Goal: Transaction & Acquisition: Book appointment/travel/reservation

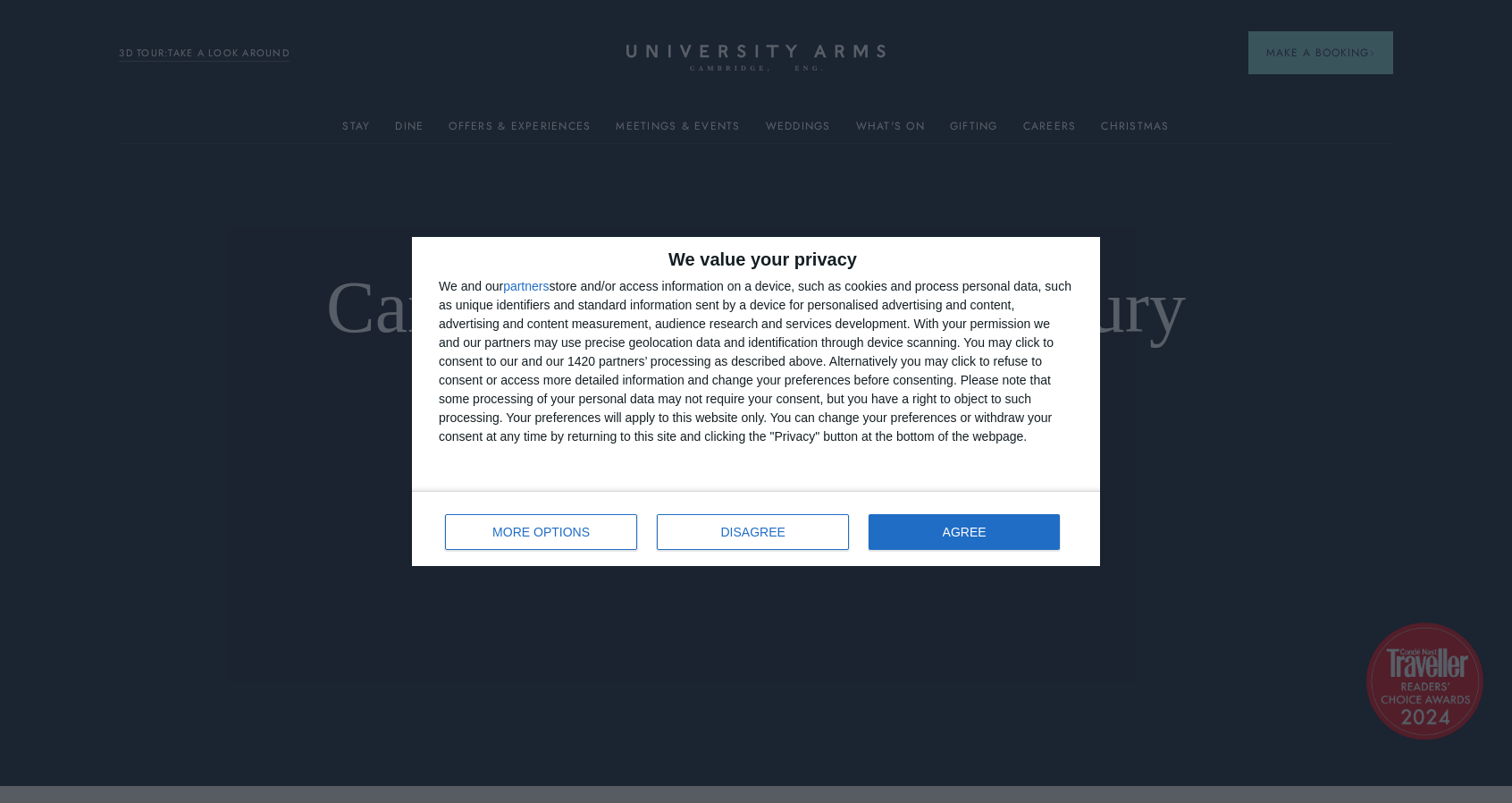
scroll to position [18, 0]
click at [744, 527] on span "DISAGREE" at bounding box center [753, 531] width 64 height 12
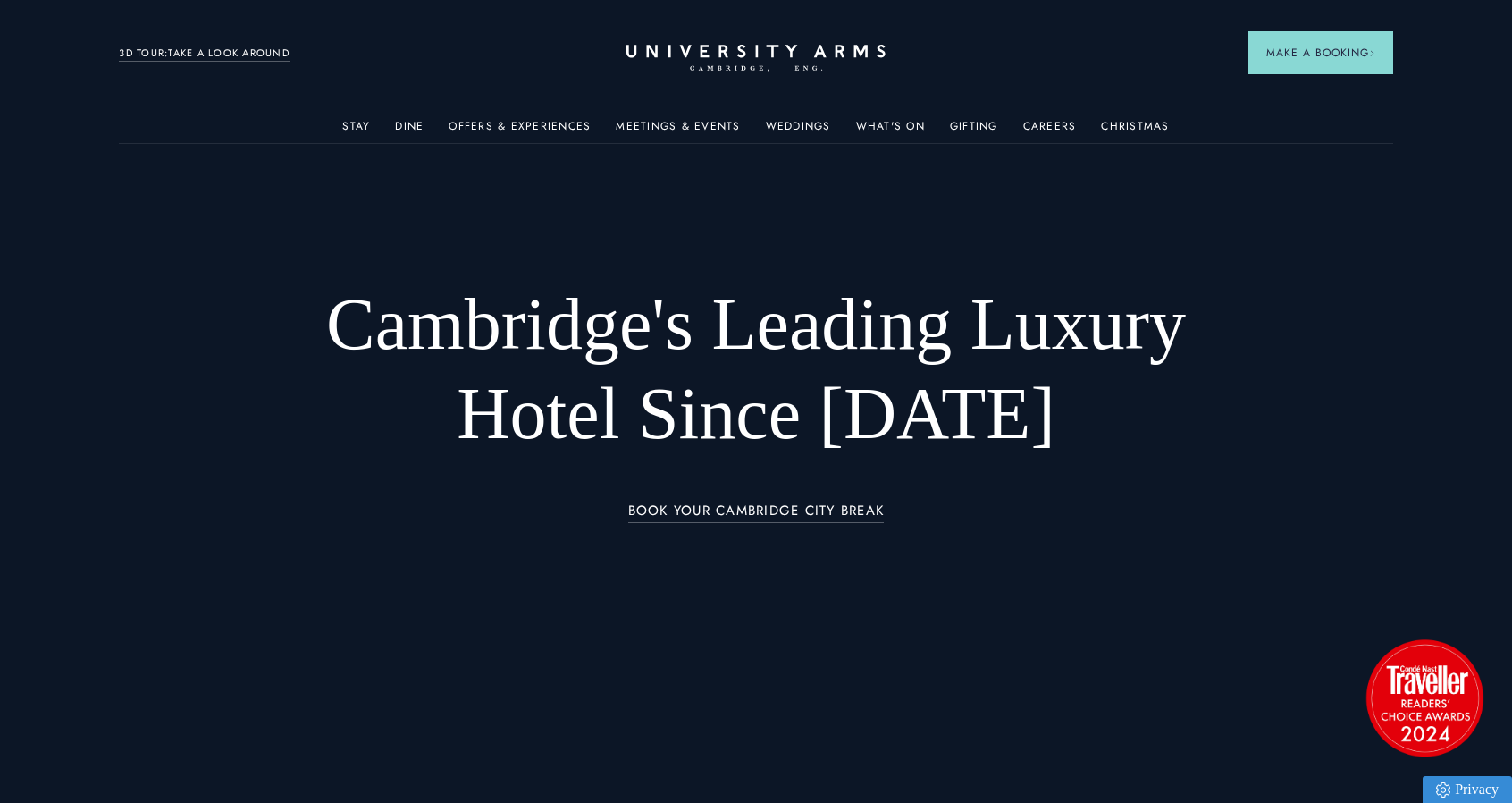
scroll to position [13, 0]
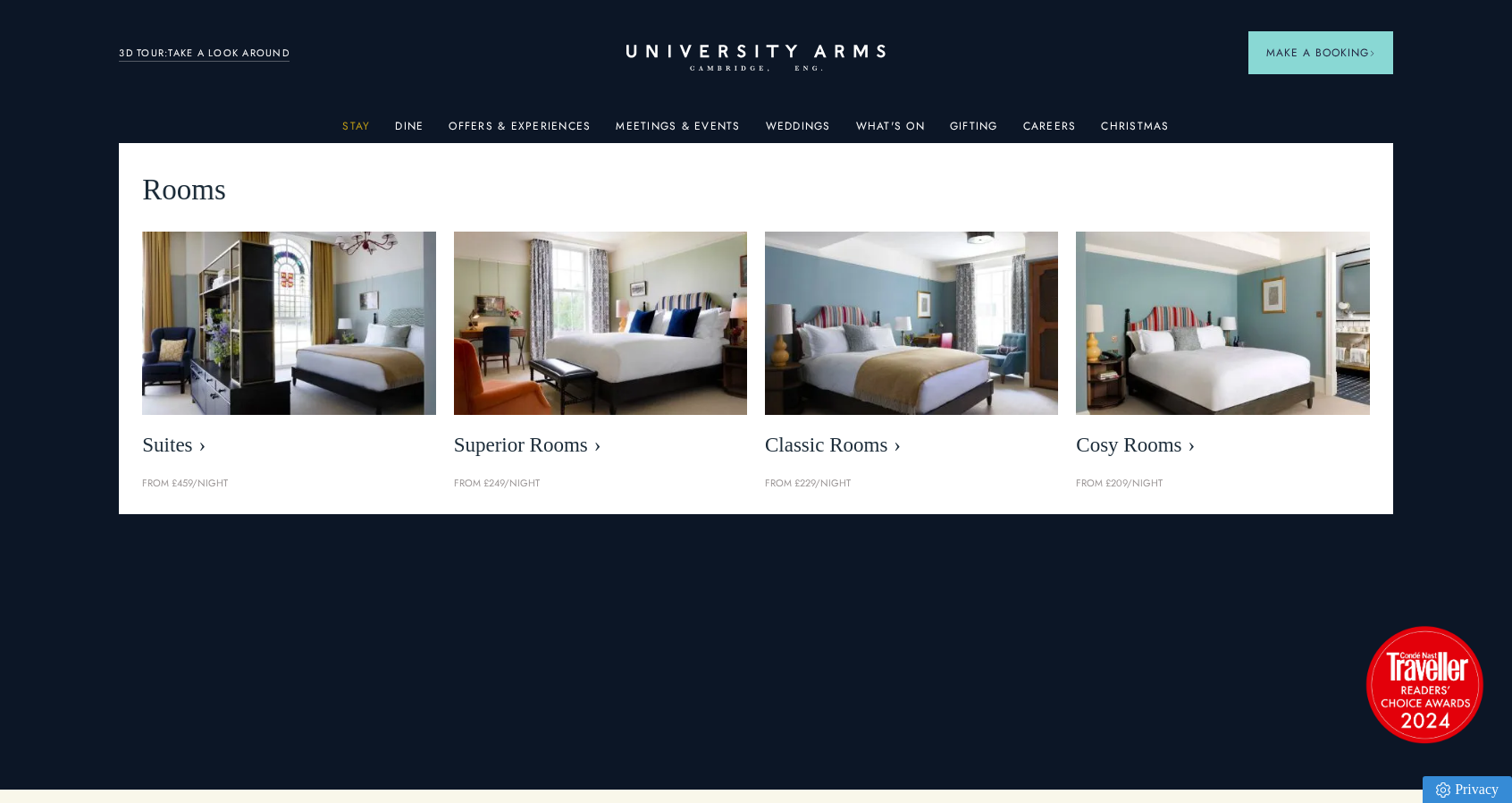
click at [365, 126] on link "Stay" at bounding box center [355, 131] width 28 height 23
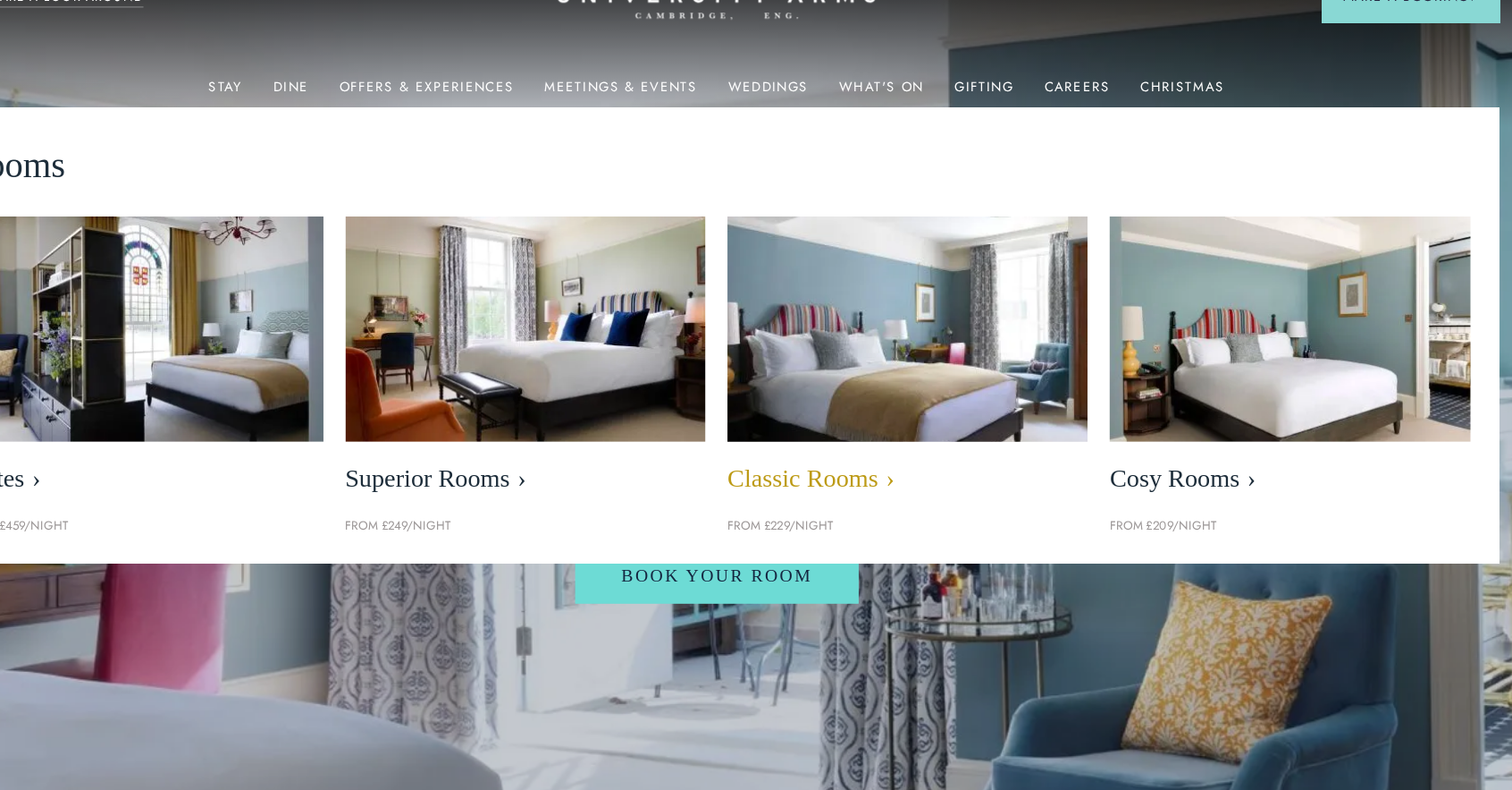
click at [928, 298] on img at bounding box center [911, 323] width 338 height 211
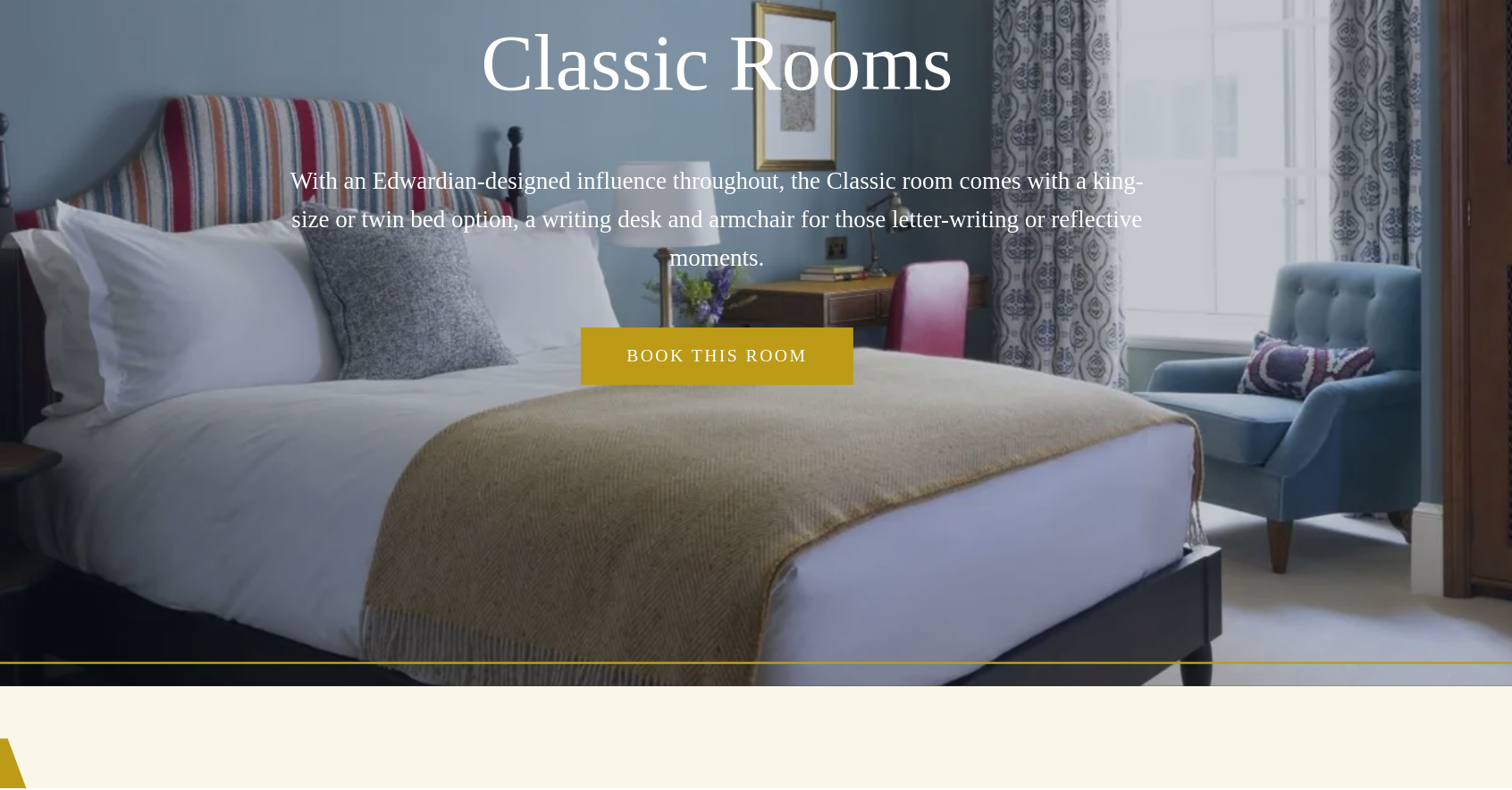
scroll to position [95, 0]
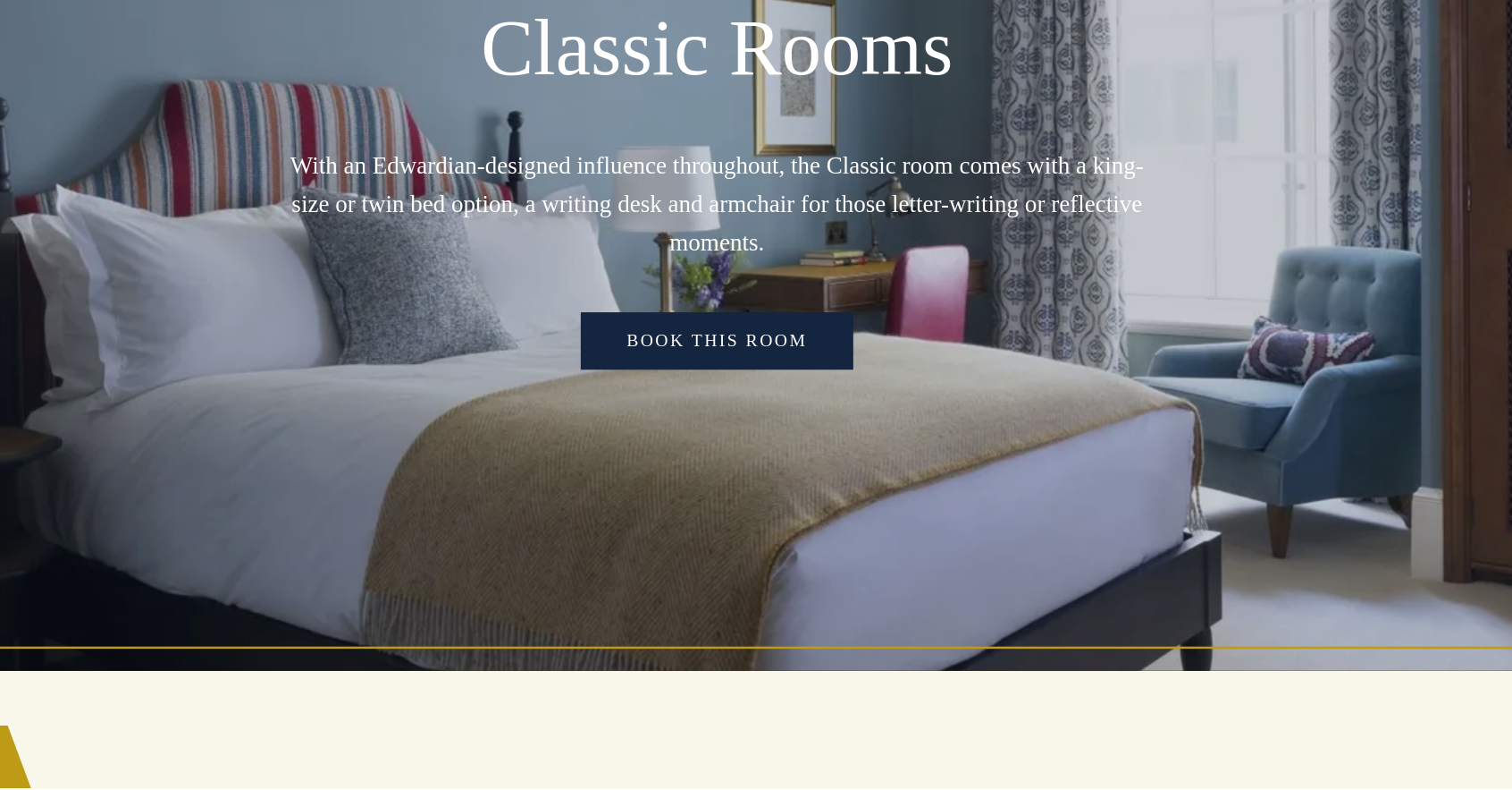
click at [836, 422] on link "Book this room" at bounding box center [756, 427] width 222 height 46
